Goal: Task Accomplishment & Management: Manage account settings

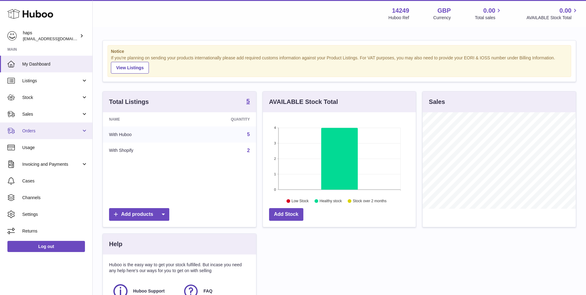
scroll to position [96, 153]
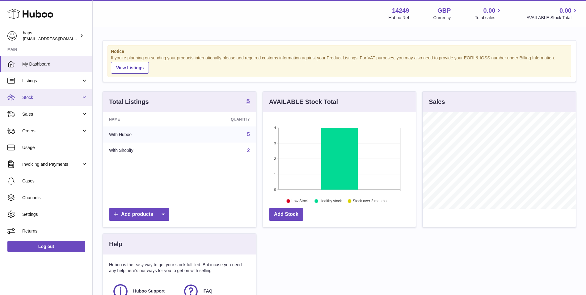
click at [35, 96] on span "Stock" at bounding box center [51, 98] width 59 height 6
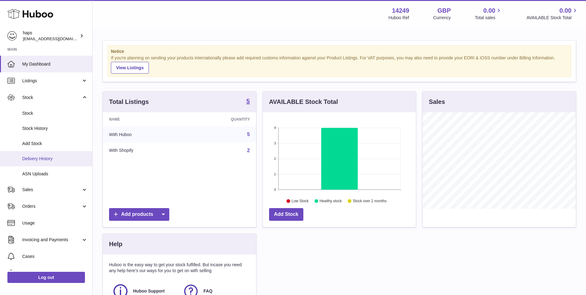
click at [53, 156] on span "Delivery History" at bounding box center [54, 159] width 65 height 6
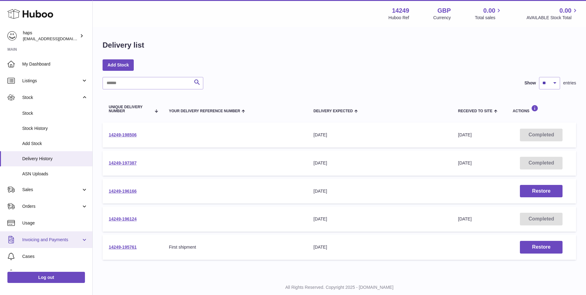
click at [40, 241] on span "Invoicing and Payments" at bounding box center [51, 240] width 59 height 6
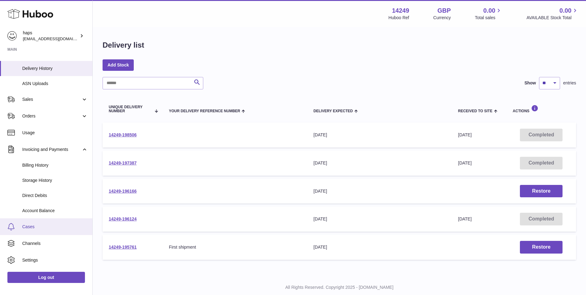
scroll to position [103, 0]
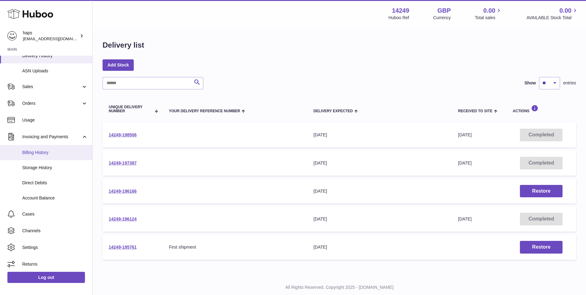
click at [57, 150] on span "Billing History" at bounding box center [54, 153] width 65 height 6
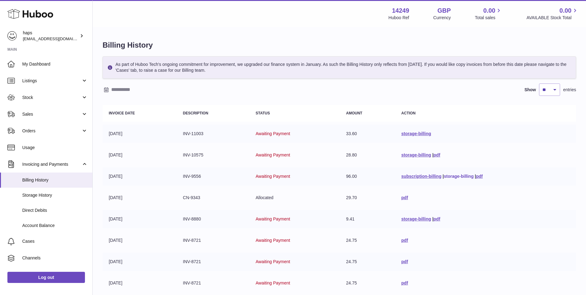
click at [456, 177] on link "storage-billing" at bounding box center [459, 176] width 30 height 5
click at [297, 87] on div "Show ** ** ** *** entries" at bounding box center [340, 89] width 474 height 12
click at [409, 155] on link "storage-billing" at bounding box center [416, 154] width 30 height 5
click at [412, 136] on link "storage-billing" at bounding box center [416, 133] width 30 height 5
click at [44, 211] on span "Direct Debits" at bounding box center [54, 210] width 65 height 6
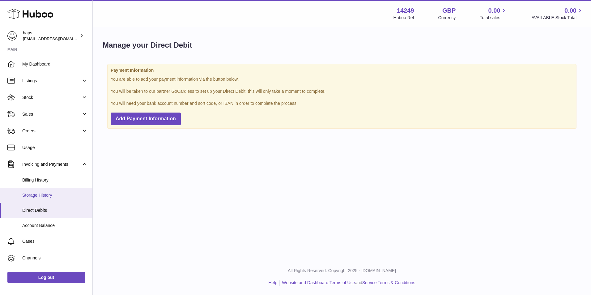
click at [47, 188] on link "Storage History" at bounding box center [46, 195] width 92 height 15
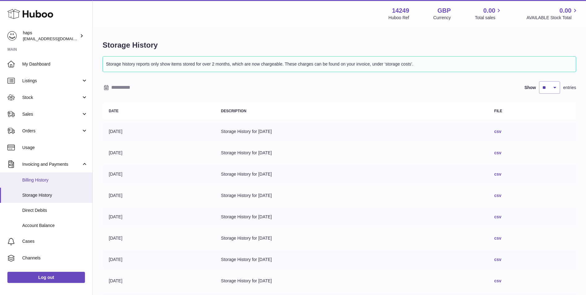
click at [61, 179] on span "Billing History" at bounding box center [54, 180] width 65 height 6
